Goal: Task Accomplishment & Management: Use online tool/utility

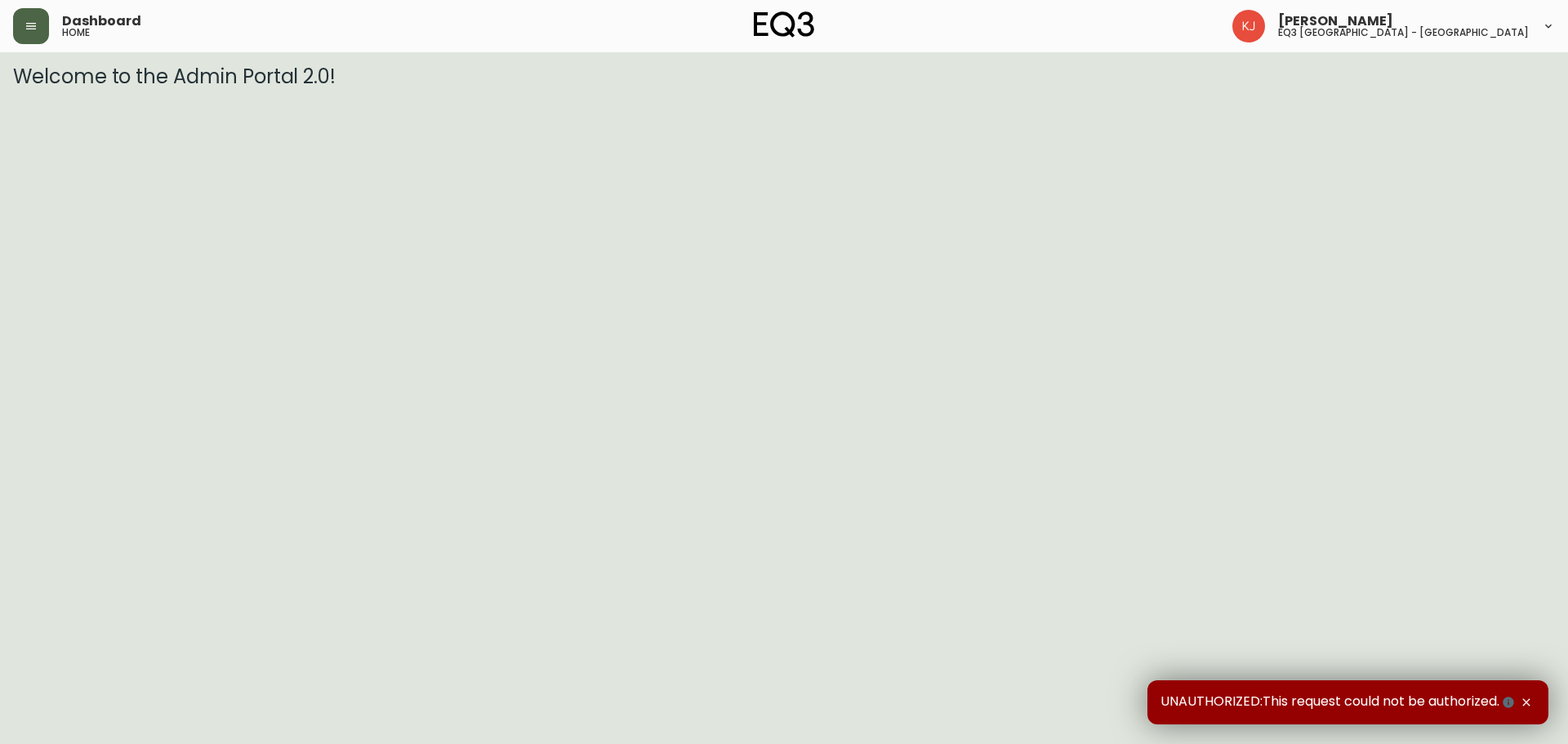
click at [42, 31] on button "button" at bounding box center [31, 26] width 36 height 36
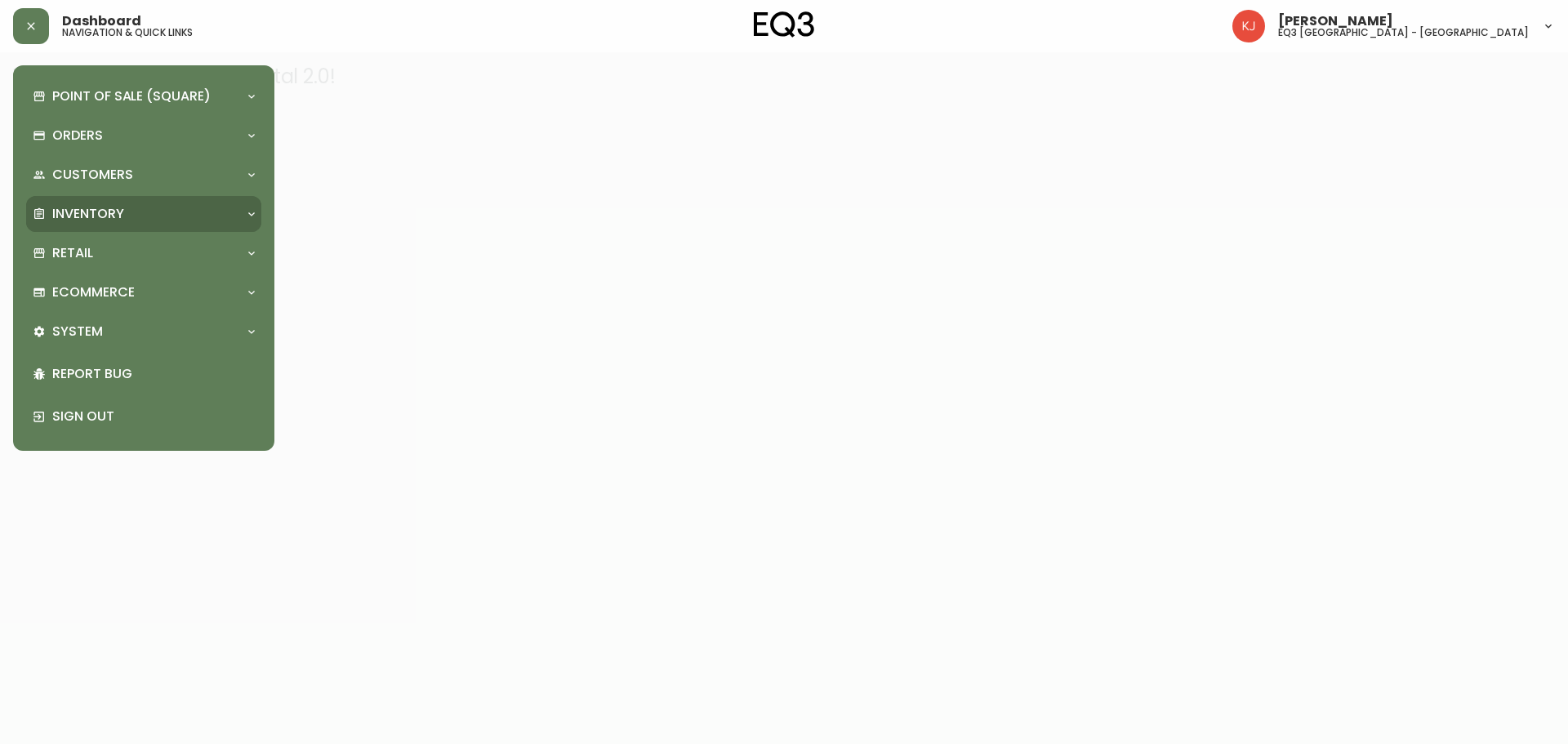
click at [242, 207] on div "Inventory" at bounding box center [143, 213] width 235 height 36
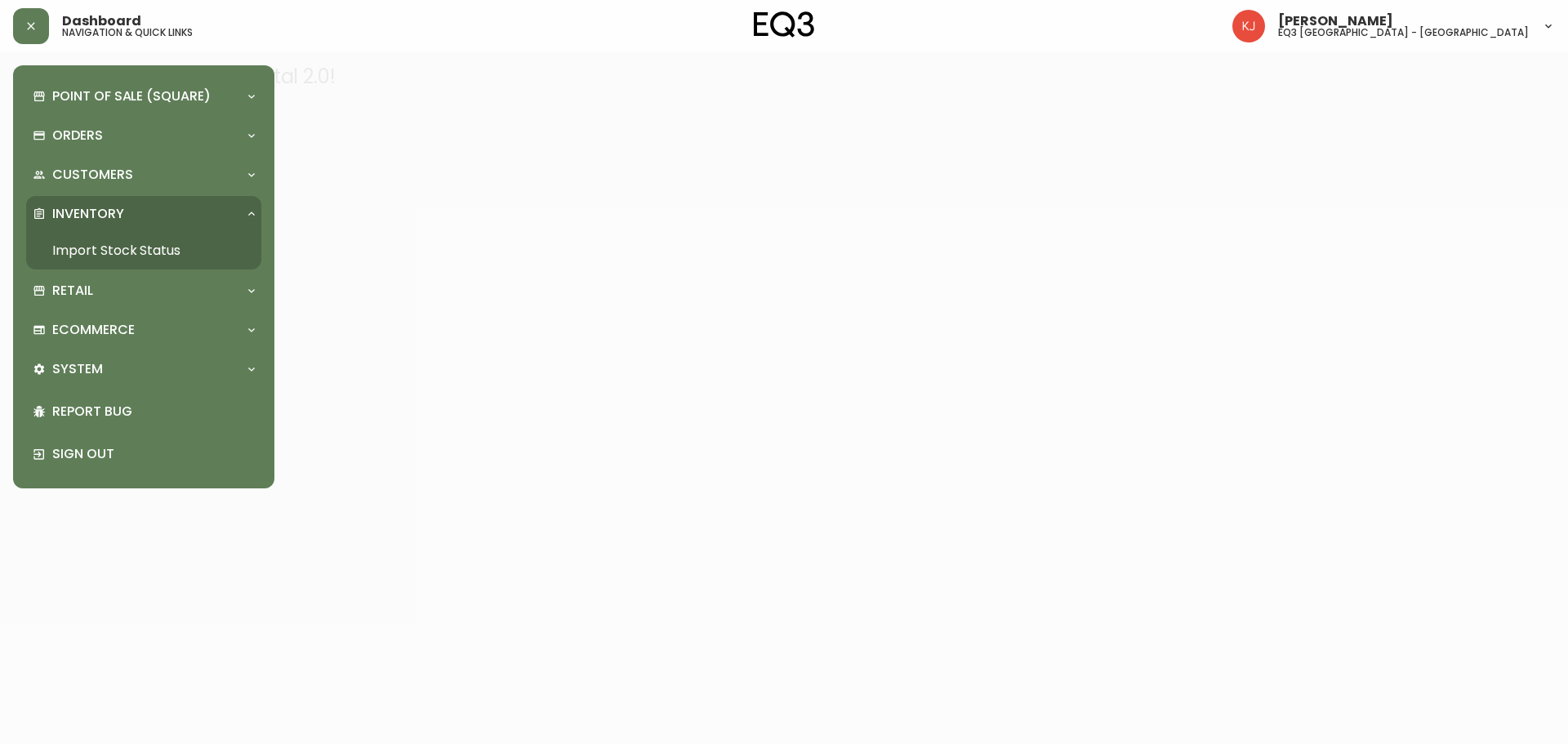
click at [86, 241] on link "Import Stock Status" at bounding box center [143, 250] width 235 height 37
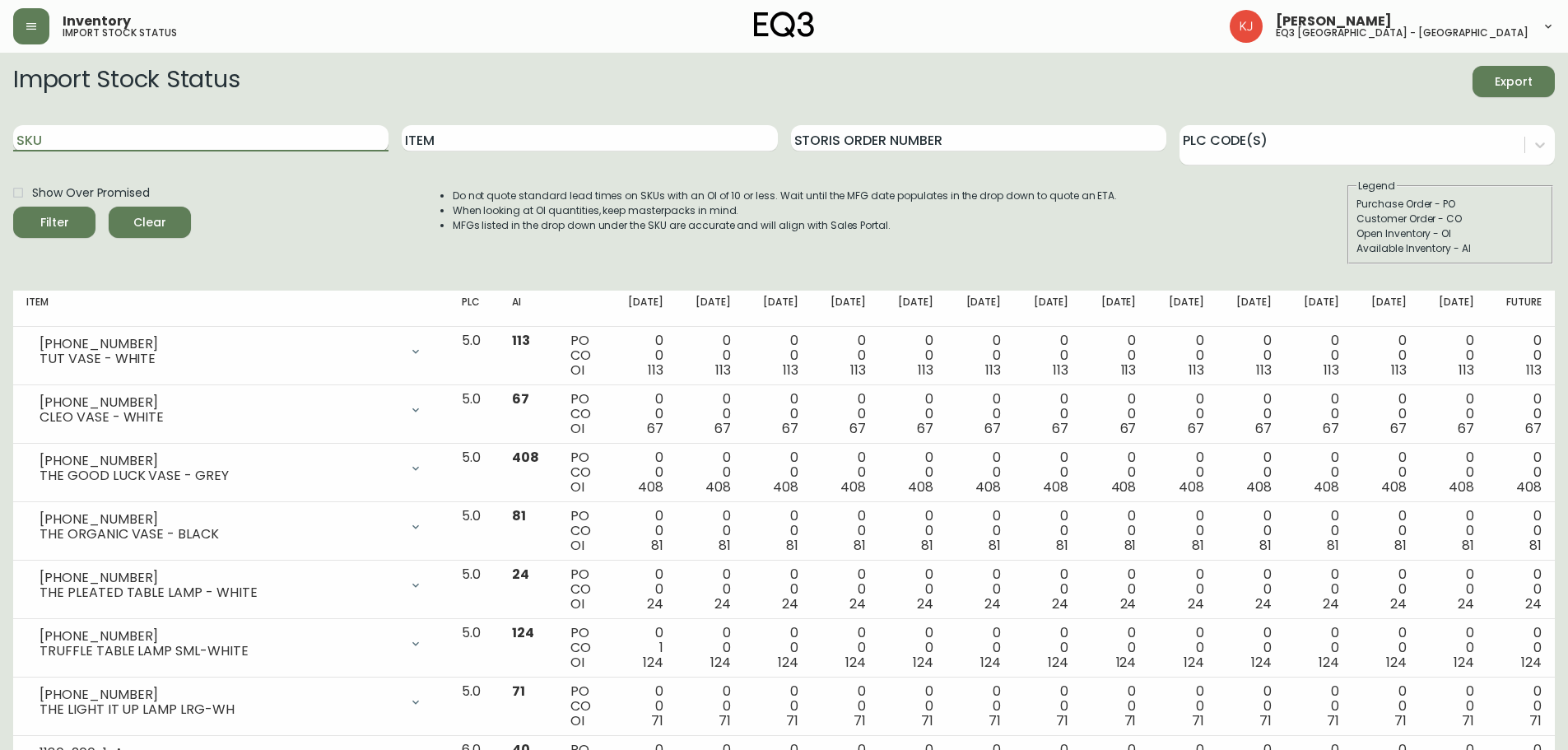
click at [190, 145] on input "SKU" at bounding box center [201, 138] width 375 height 26
click at [446, 141] on input "Item" at bounding box center [589, 138] width 375 height 26
type input "VESPER"
click at [13, 206] on button "Filter" at bounding box center [55, 221] width 82 height 31
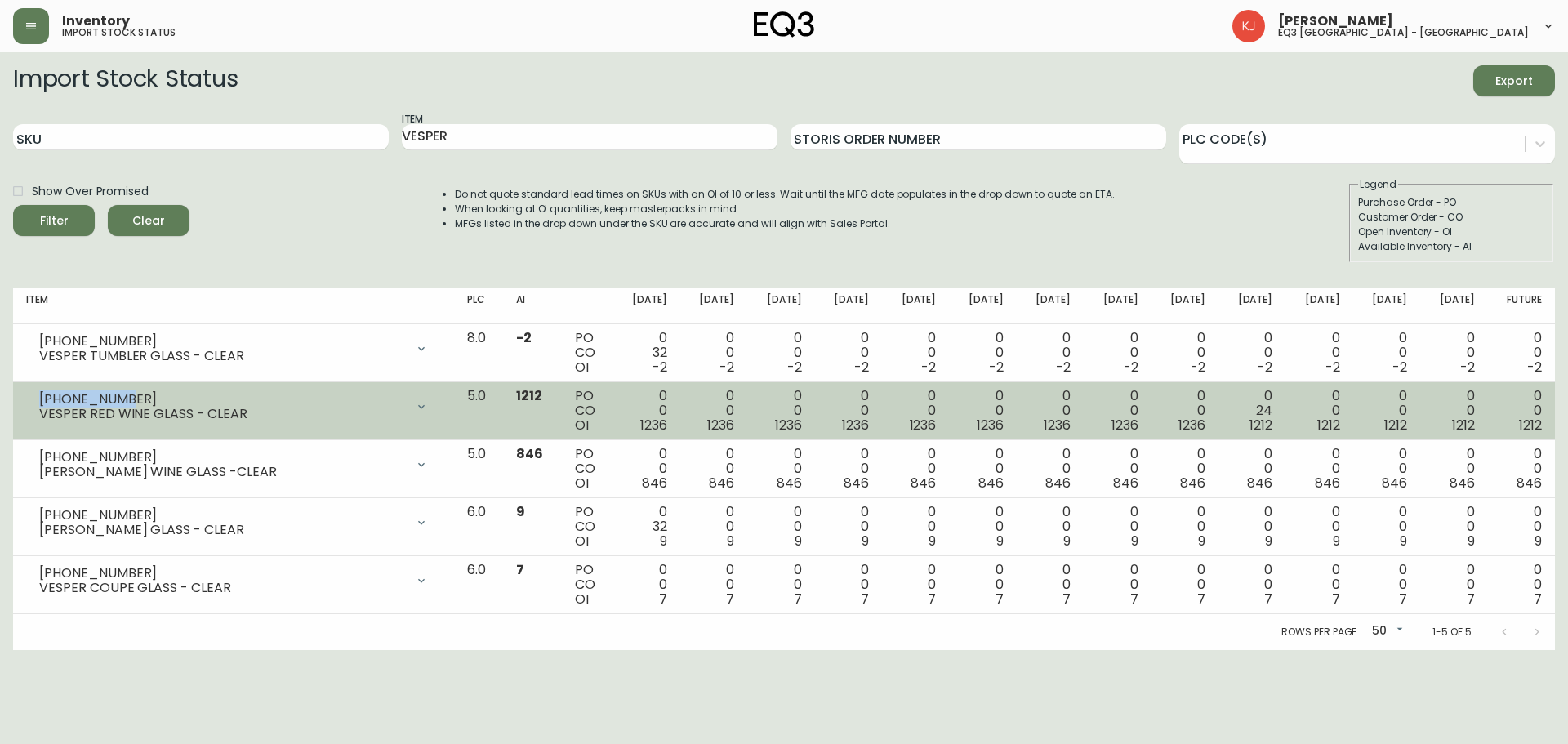
drag, startPoint x: 130, startPoint y: 398, endPoint x: 22, endPoint y: 400, distance: 108.0
click at [22, 400] on td "3110-1105-6 VESPER RED WINE GLASS - CLEAR Opening Balance 1236 ( Oct 10, 2025 )…" at bounding box center [234, 411] width 441 height 58
copy div "[PHONE_NUMBER]"
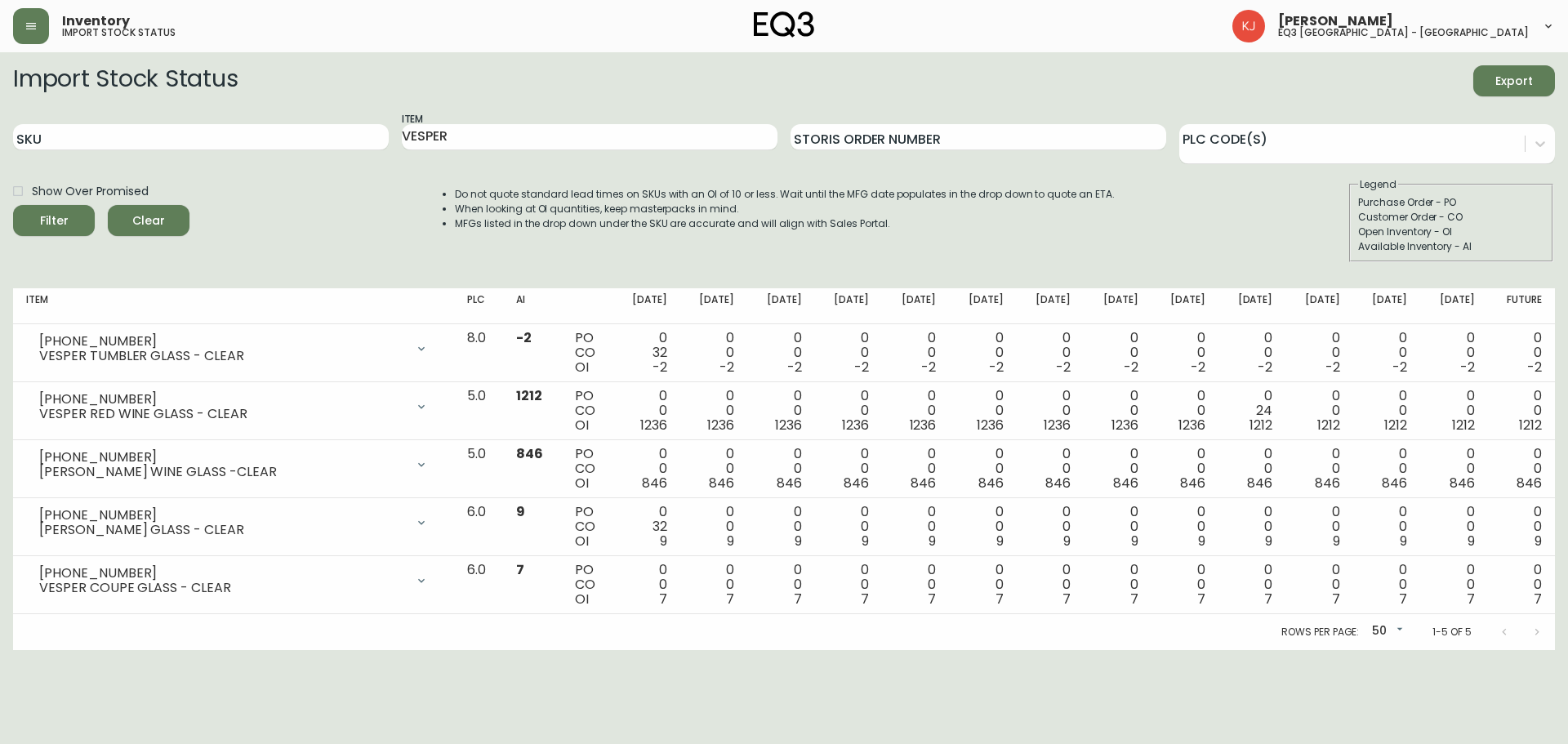
click at [1380, 105] on form "Import Stock Status Export SKU Item VESPER Storis Order Number PLC Code(s) Show…" at bounding box center [784, 163] width 1542 height 196
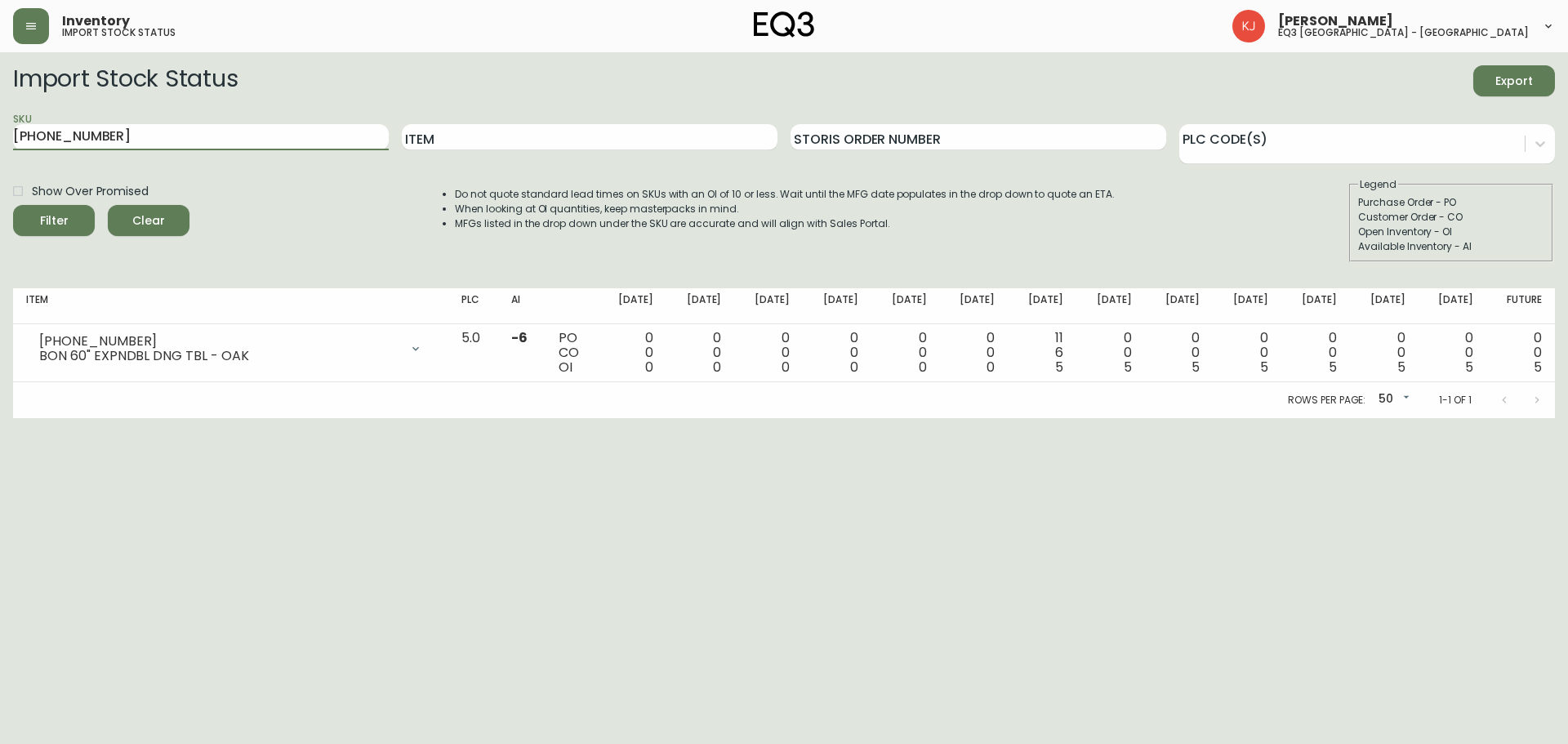
type input "3180-277-4"
click at [13, 205] on button "Filter" at bounding box center [54, 220] width 82 height 31
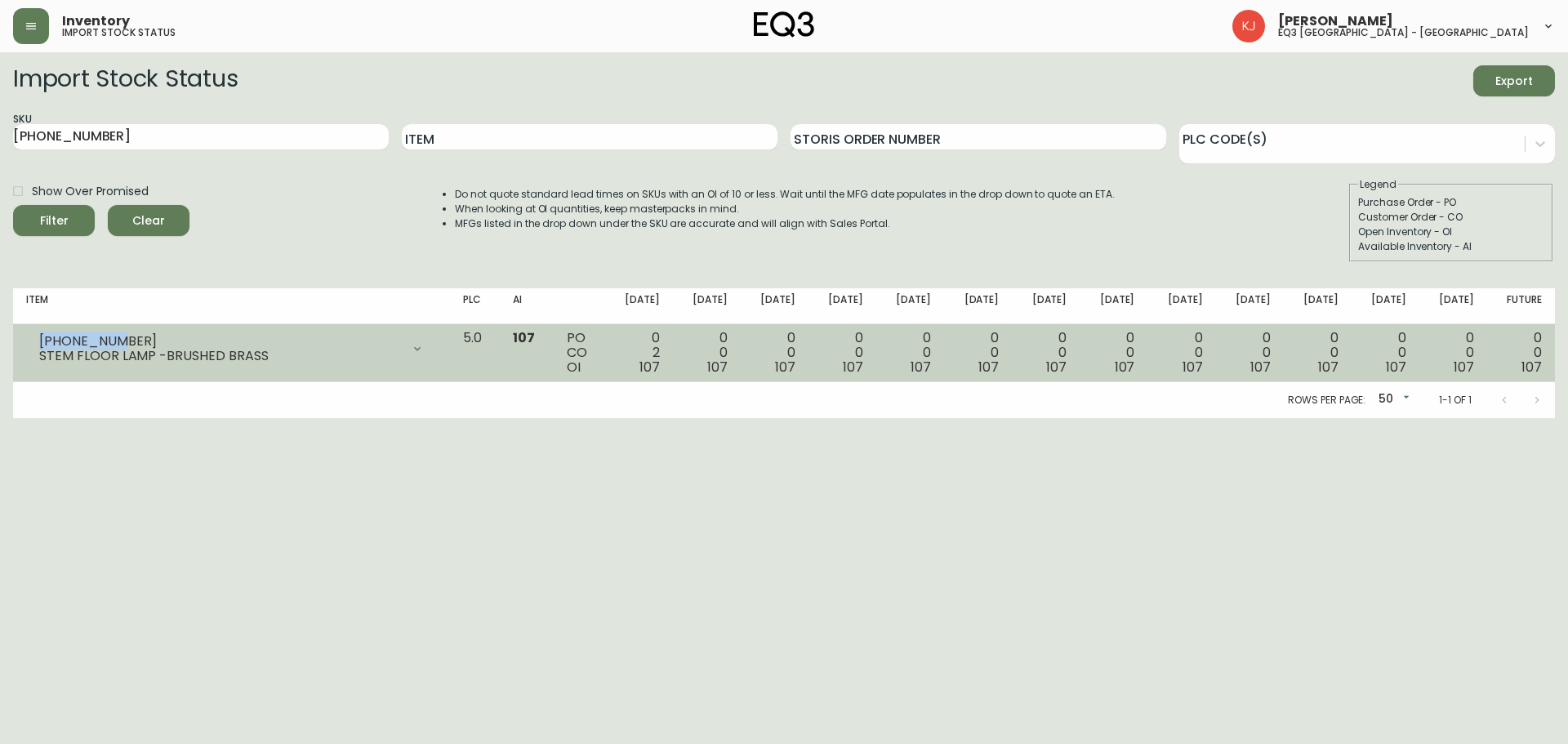
drag, startPoint x: 41, startPoint y: 338, endPoint x: 113, endPoint y: 336, distance: 72.0
click at [113, 336] on div "3180-277-4" at bounding box center [220, 341] width 362 height 15
copy div "3180-277-4"
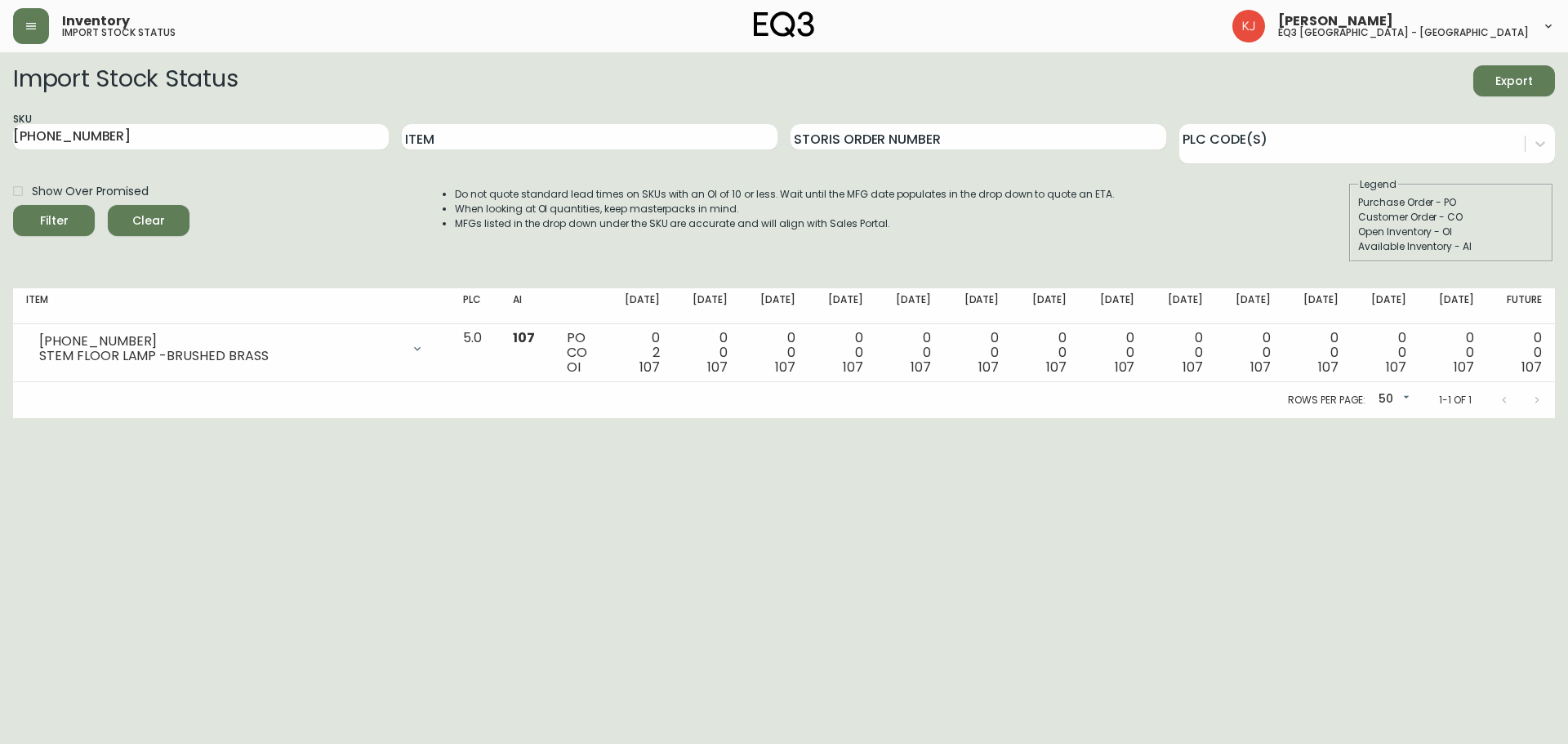
click at [1490, 418] on html "Inventory import stock status Kevin Jobin eq3 montréal - griffintown Import Sto…" at bounding box center [784, 209] width 1568 height 418
